Goal: Find contact information

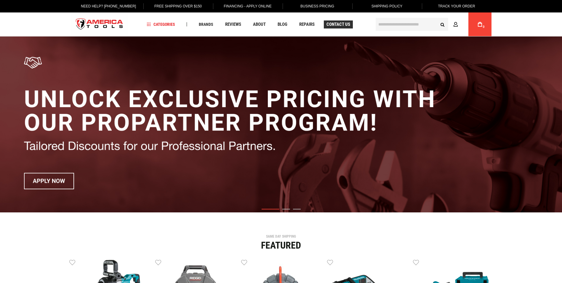
click at [336, 28] on link "Contact Us" at bounding box center [338, 24] width 29 height 8
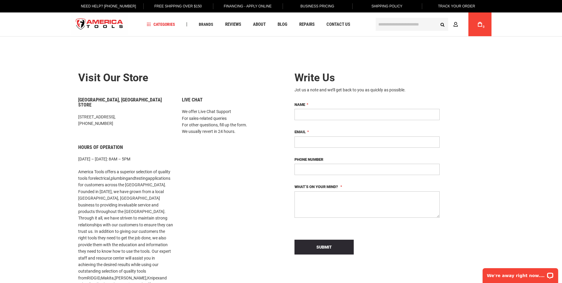
drag, startPoint x: 147, startPoint y: 110, endPoint x: 76, endPoint y: 109, distance: 70.9
click at [76, 109] on div "Miami, FL Store 1157 NW 159th Dr, Miami, FL 33169, +1 305-513-9914 Hours of Ope…" at bounding box center [126, 228] width 104 height 263
copy p "1157 NW 159th Dr, Miami, FL 33169,"
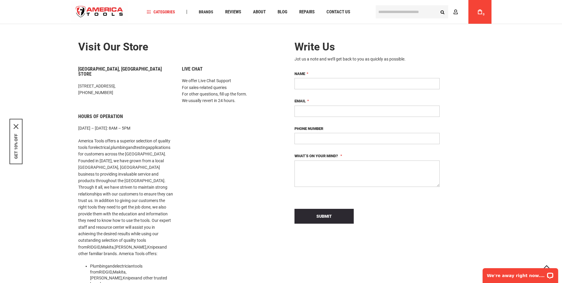
scroll to position [30, 0]
click at [262, 14] on span "About" at bounding box center [259, 12] width 13 height 4
